Goal: Download file/media

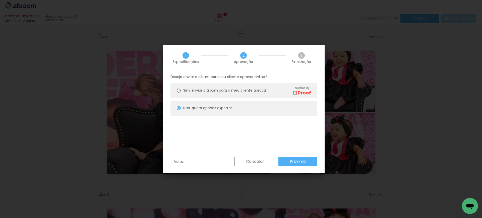
scroll to position [807, 0]
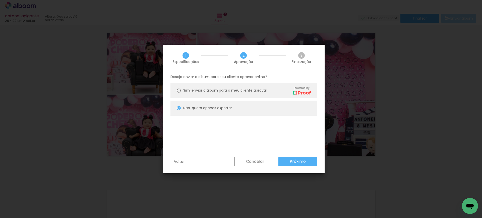
click at [0, 0] on slot "Próximo" at bounding box center [0, 0] width 0 height 0
type input "Baixa"
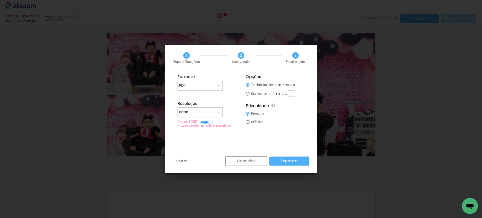
scroll to position [830, 0]
click at [205, 85] on input "PDF" at bounding box center [198, 85] width 38 height 5
click at [241, 84] on div "Formato JPG PDF Resolução Alta, 300 DPI Baixa Plano: 1.000 Upgrade ∞ exportaçõe…" at bounding box center [241, 101] width 137 height 60
click at [0, 0] on slot "Exportar" at bounding box center [0, 0] width 0 height 0
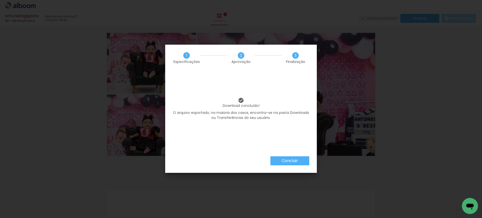
click at [280, 160] on paper-button "Concluir" at bounding box center [290, 160] width 39 height 9
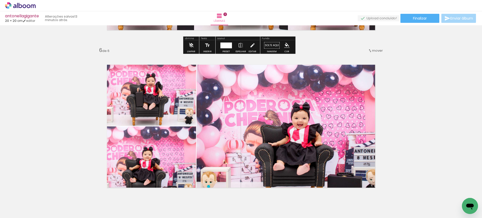
scroll to position [774, 0]
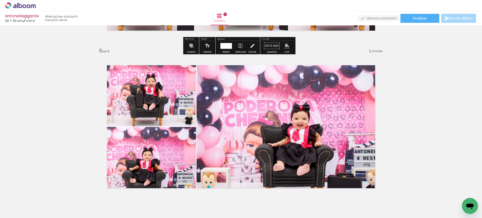
click at [34, 5] on icon at bounding box center [33, 6] width 5 height 4
